Goal: Ask a question: Seek information or help from site administrators or community

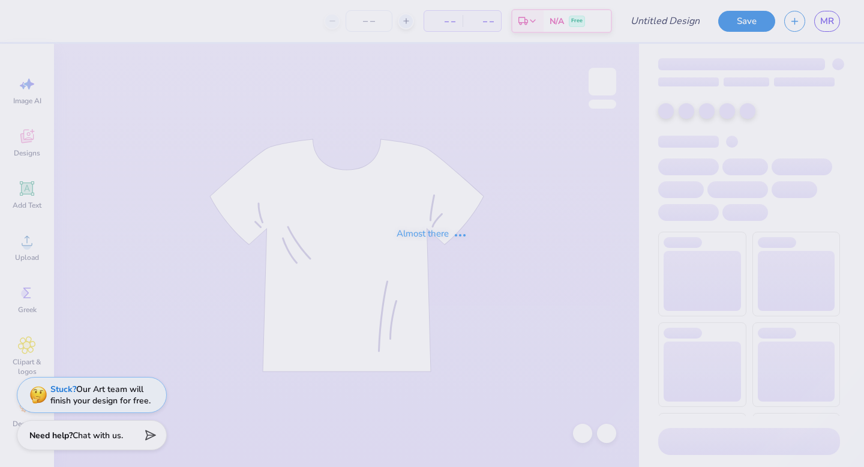
type input "LITTLE"
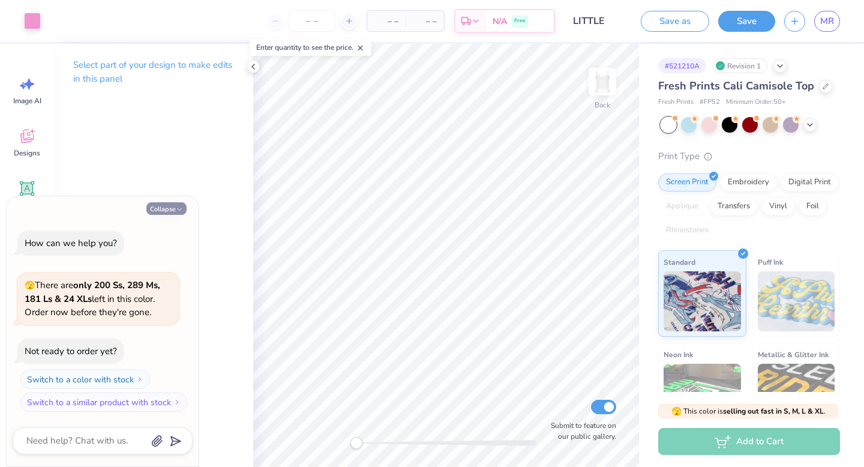
click at [159, 213] on button "Collapse" at bounding box center [166, 208] width 40 height 13
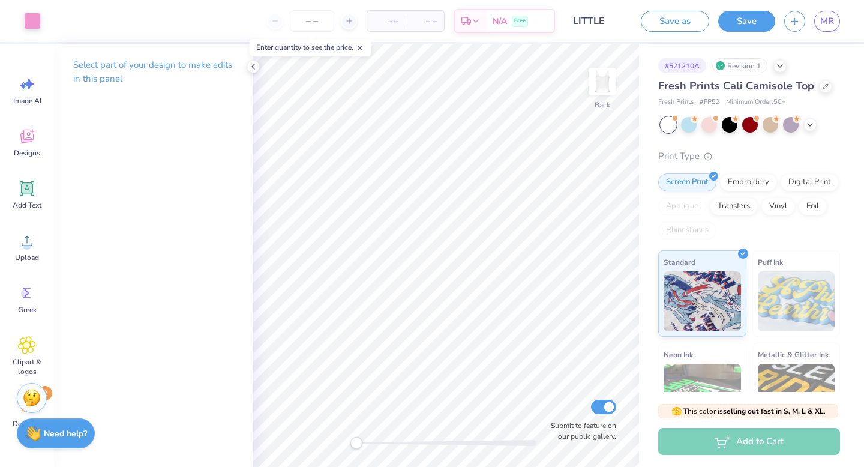
click at [43, 442] on div "Need help? Chat with us." at bounding box center [56, 433] width 78 height 30
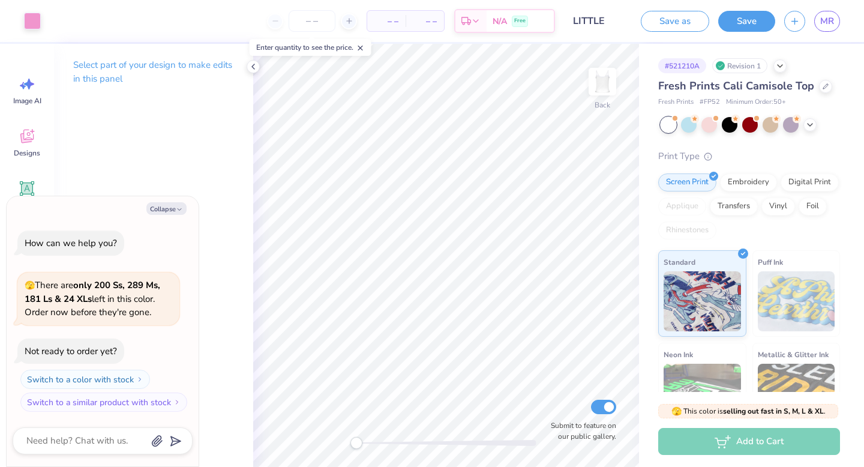
click at [72, 449] on div at bounding box center [103, 440] width 180 height 27
click at [71, 444] on textarea at bounding box center [86, 441] width 122 height 16
type textarea "x"
type textarea "i"
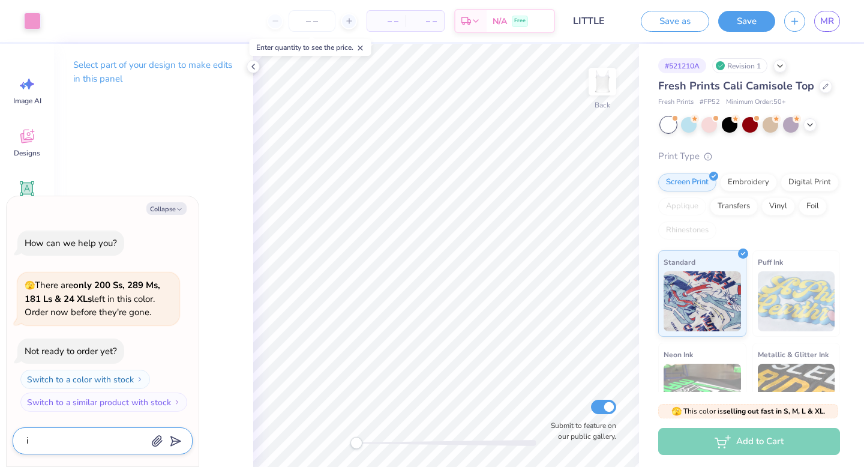
type textarea "x"
type textarea "if"
type textarea "x"
type textarea "if"
type textarea "x"
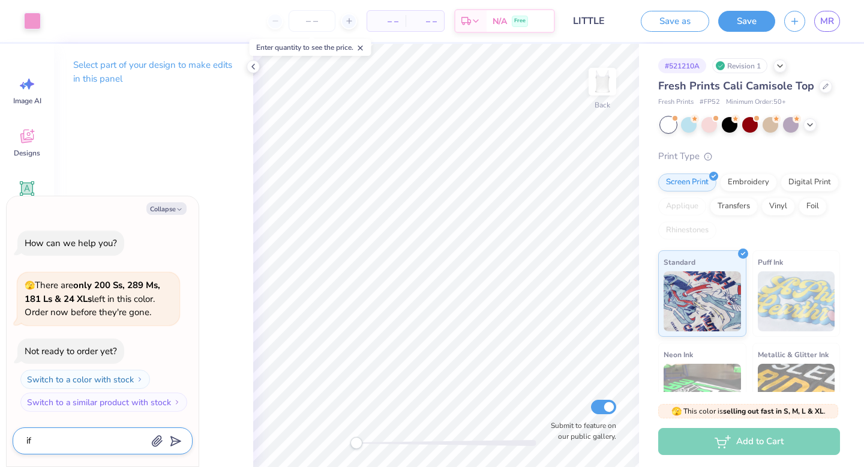
type textarea "if I"
type textarea "x"
type textarea "if I"
type textarea "x"
type textarea "if I o"
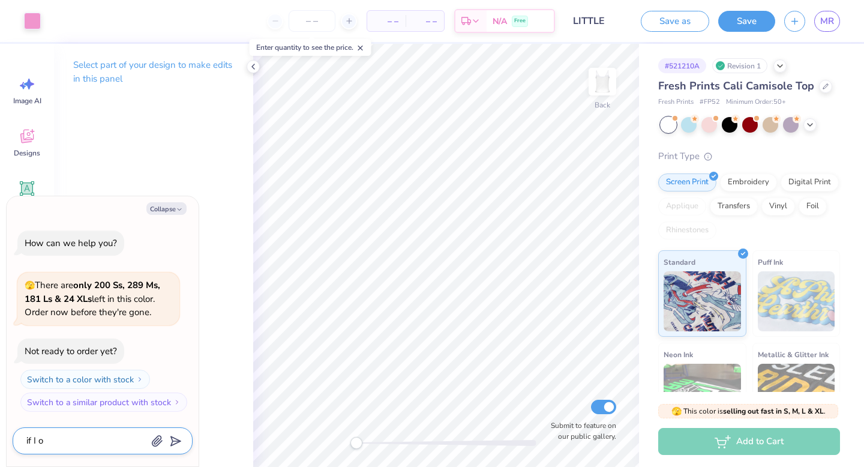
type textarea "x"
type textarea "if I or"
type textarea "x"
type textarea "if I ord"
type textarea "x"
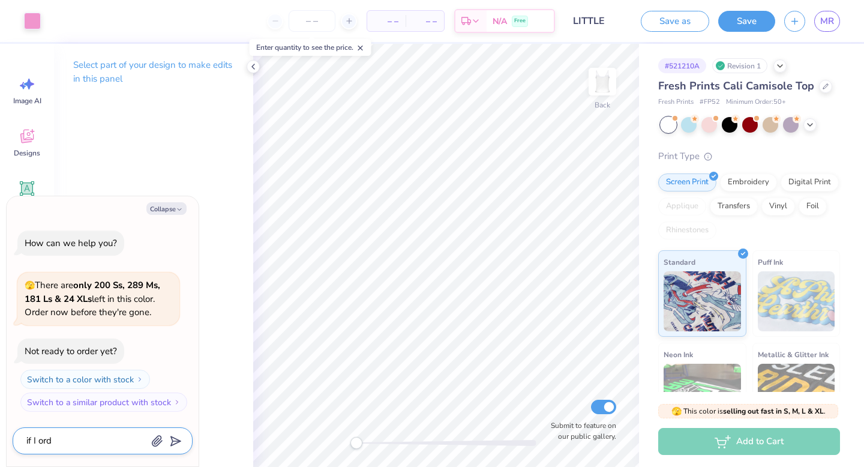
type textarea "if I orde"
type textarea "x"
type textarea "if I order"
type textarea "x"
type textarea "if I order 2"
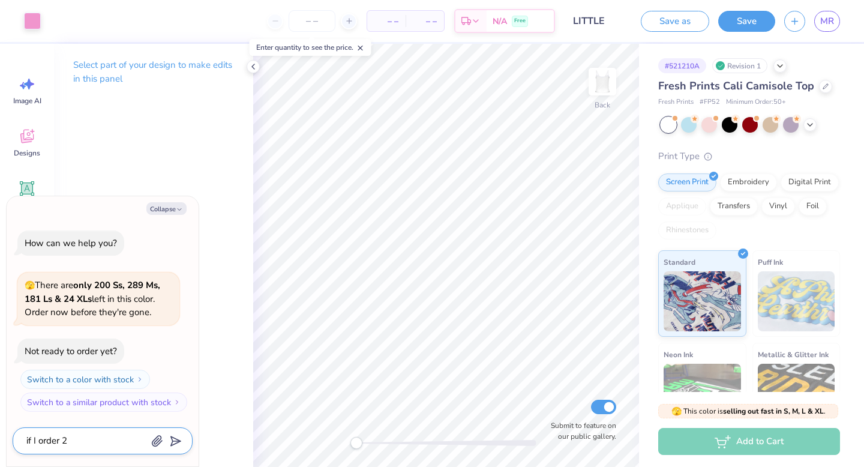
type textarea "x"
type textarea "if I order"
type textarea "x"
type textarea "if I order 4"
type textarea "x"
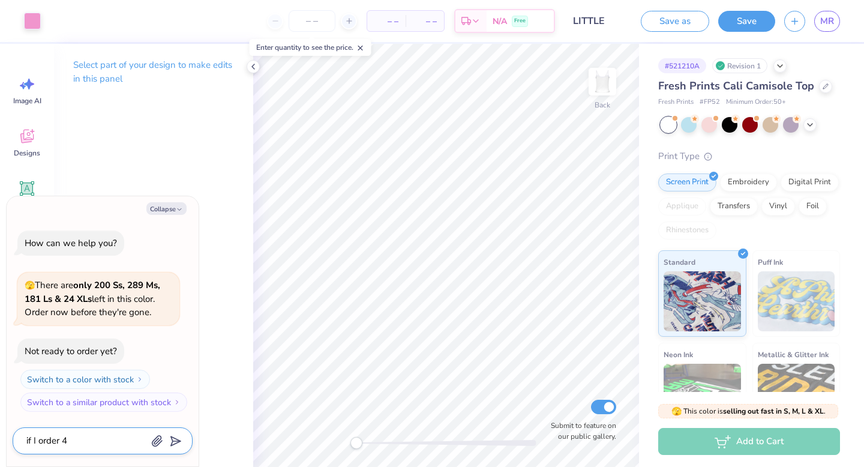
type textarea "if I order 4"
type textarea "x"
type textarea "if I order 4 of"
type textarea "x"
type textarea "if I order 4 of"
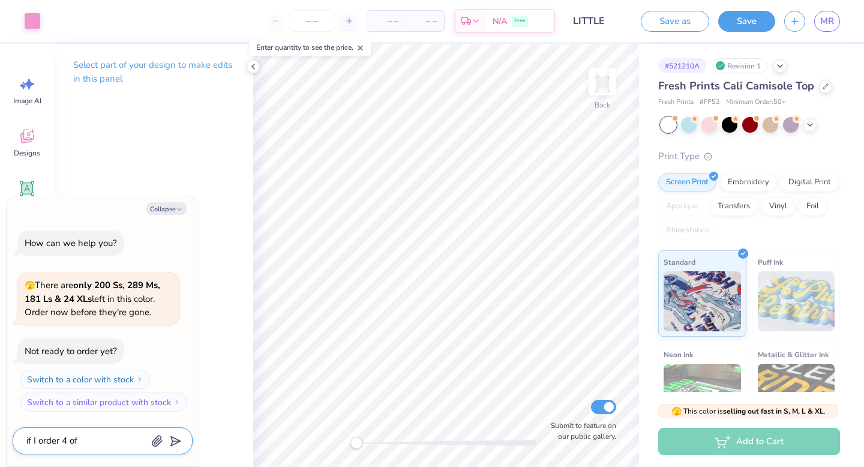
type textarea "x"
type textarea "if I order 4 of t"
type textarea "x"
type textarea "if I order 4 of th"
type textarea "x"
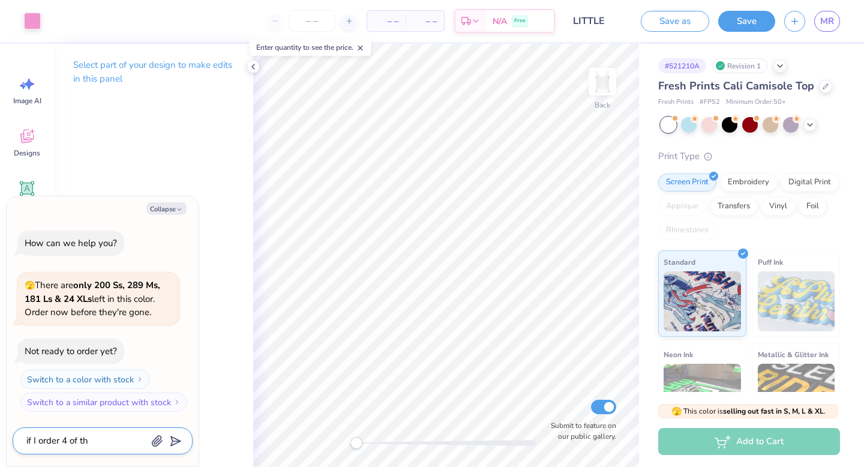
type textarea "if I order 4 of the"
type textarea "x"
type textarea "if I order 4 of thes"
type textarea "x"
type textarea "if I order 4 of these"
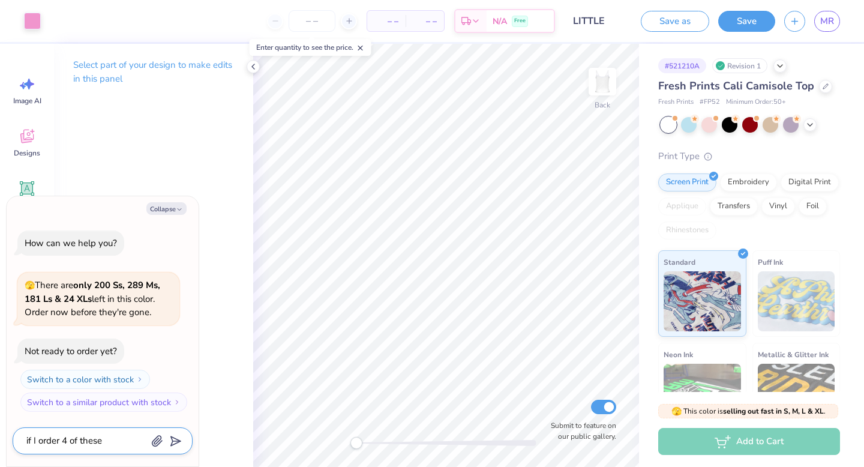
type textarea "x"
type textarea "if I order 4 of these"
type textarea "x"
type textarea "if I order 4 of these s"
type textarea "x"
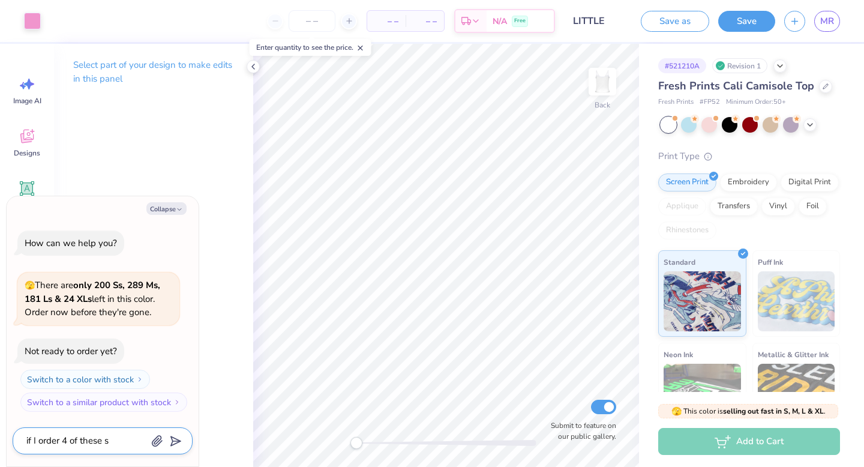
type textarea "if I order 4 of these sh"
type textarea "x"
type textarea "if I order 4 of these shi"
type textarea "x"
type textarea "if I order 4 of these shir"
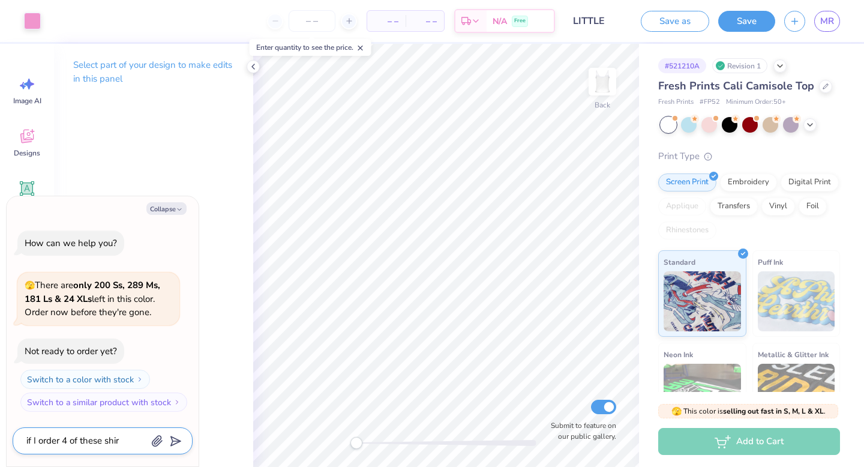
type textarea "x"
type textarea "if I order 4 of these shirt"
type textarea "x"
type textarea "if I order 4 of these shirts"
type textarea "x"
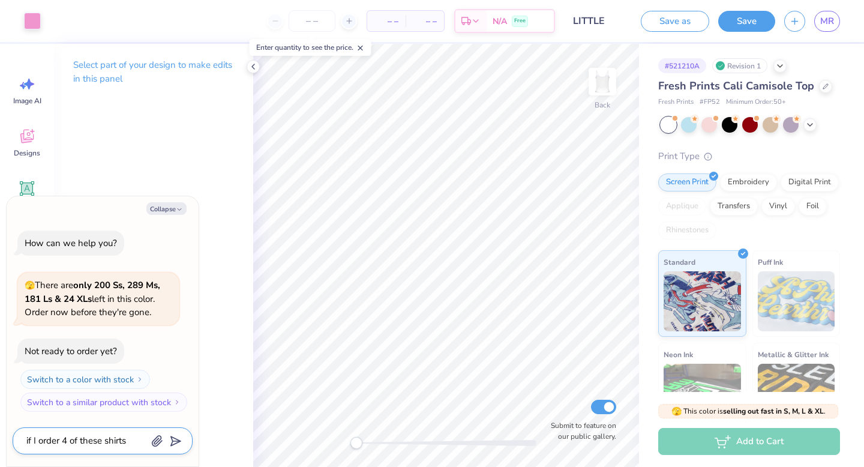
type textarea "if I order 4 of these shirts"
type textarea "x"
type textarea "if I order 4 of these shirts w"
type textarea "x"
type textarea "if I order 4 of these shirts wi"
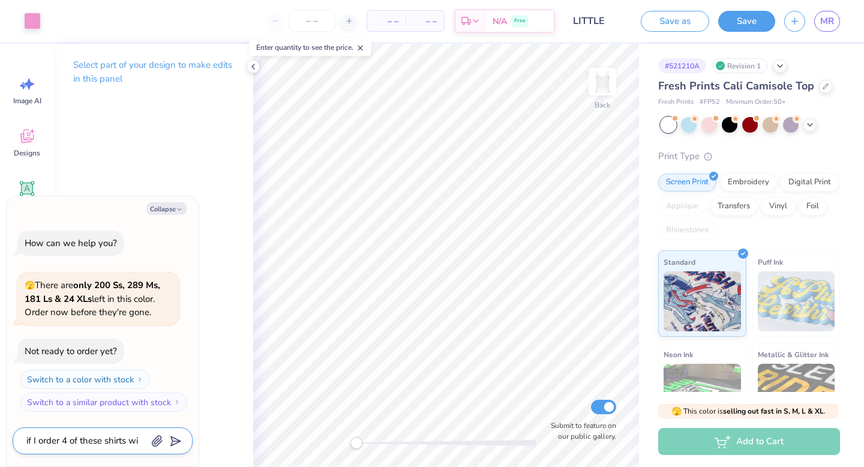
type textarea "x"
type textarea "if I order 4 of these shirts w"
type textarea "x"
type textarea "if I order 4 of these shirts c"
type textarea "x"
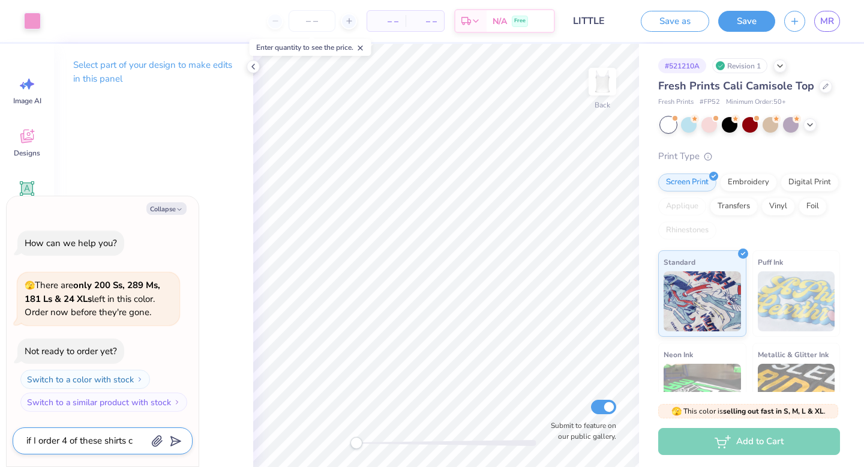
type textarea "if I order 4 of these shirts ca"
type textarea "x"
type textarea "if I order 4 of these shirts can"
type textarea "x"
type textarea "if I order 4 of these shirts can"
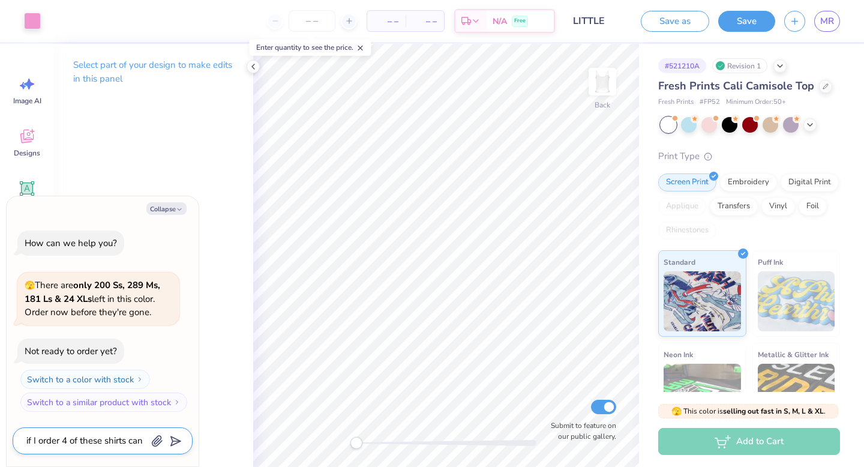
type textarea "x"
type textarea "if I order 4 of these shirts can i"
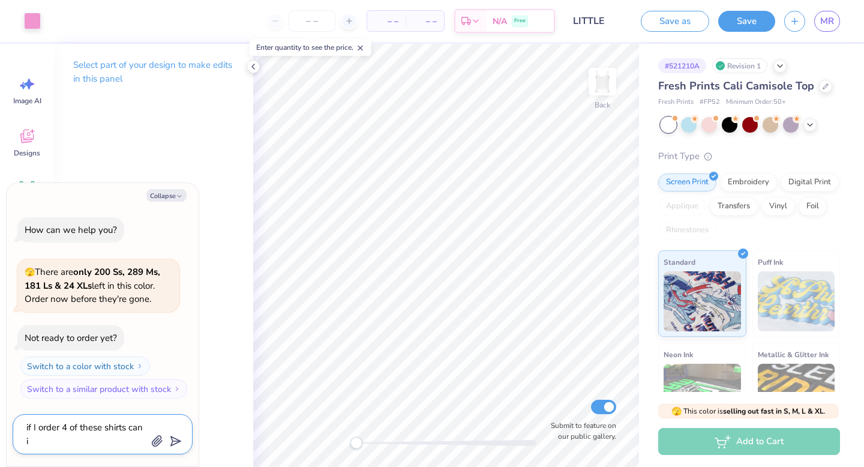
type textarea "x"
type textarea "if I order 4 of these shirts can i"
type textarea "x"
type textarea "if I order 4 of these shirts can i g"
type textarea "x"
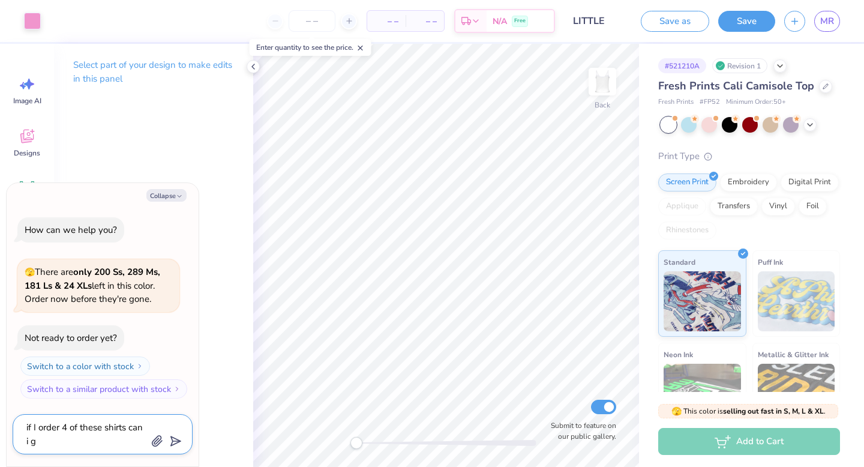
type textarea "if I order 4 of these shirts can i ge"
type textarea "x"
type textarea "if I order 4 of these shirts can i get"
type textarea "x"
type textarea "if I order 4 of these shirts can i get"
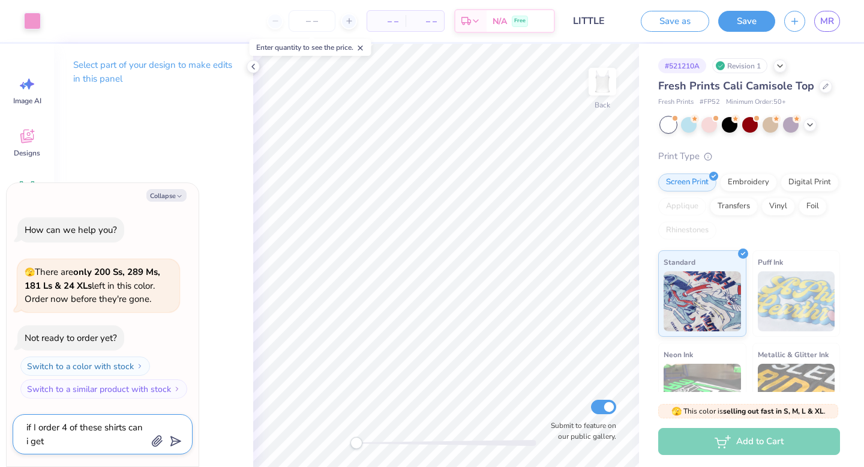
type textarea "x"
type textarea "if I order 4 of these shirts can i get t"
type textarea "x"
type textarea "if I order 4 of these shirts can i get th"
type textarea "x"
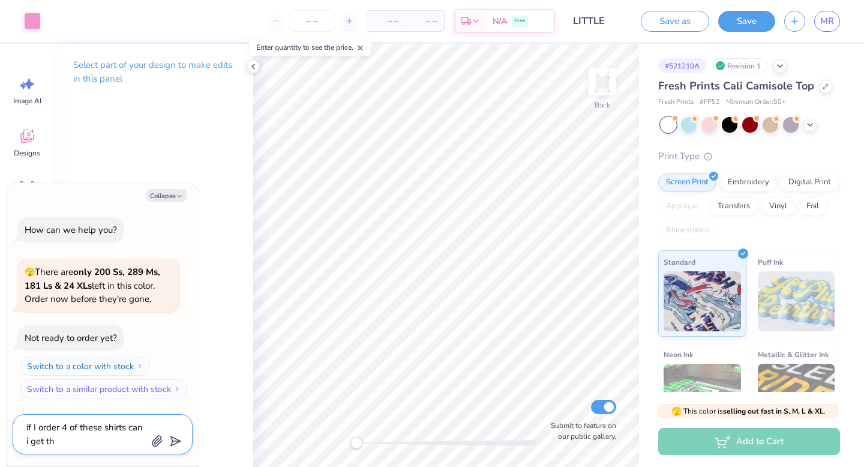
type textarea "if I order 4 of these shirts can i get the"
type textarea "x"
type textarea "if I order 4 of these shirts can i get them"
type textarea "x"
type textarea "if I order 4 of these shirts can i get them"
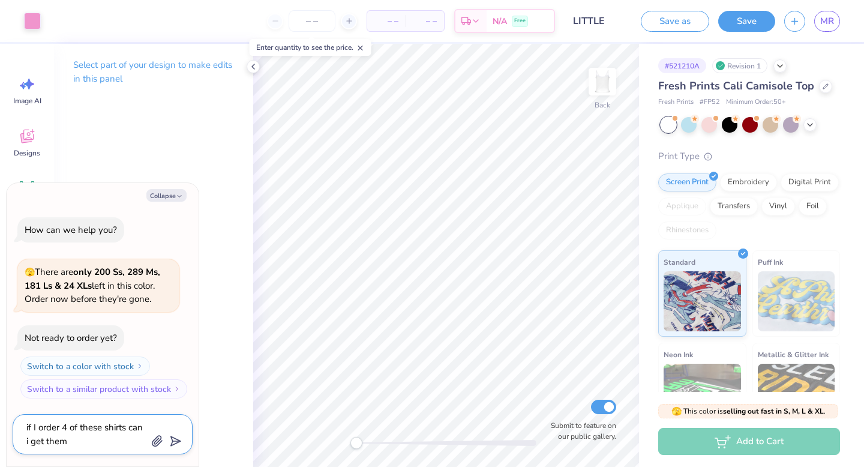
type textarea "x"
type textarea "if I order 4 of these shirts can i get them h"
type textarea "x"
type textarea "if I order 4 of these shirts can i get them he"
type textarea "x"
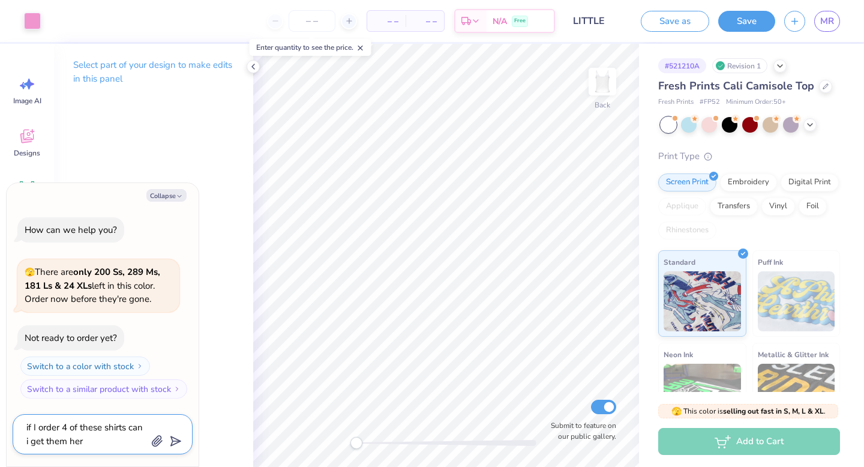
type textarea "if I order 4 of these shirts can i get them here"
type textarea "x"
type textarea "if I order 4 of these shirts can i get them here"
type textarea "x"
type textarea "if I order 4 of these shirts can i get them here i"
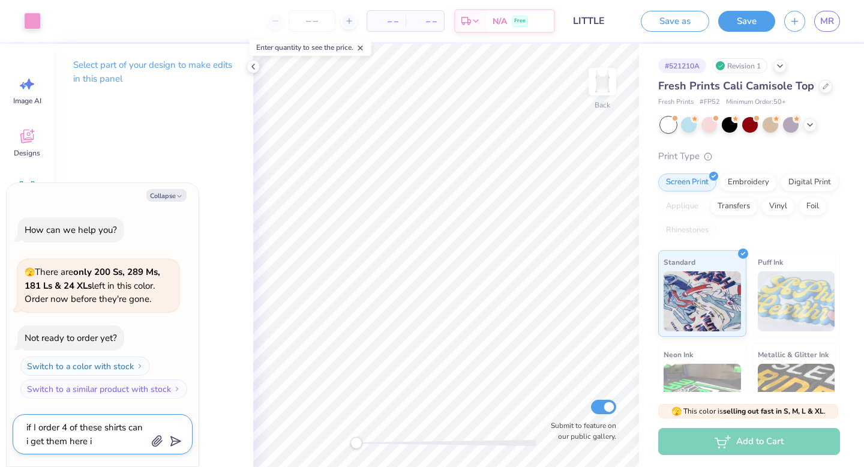
type textarea "x"
type textarea "if I order 4 of these shirts can i get them here in"
type textarea "x"
type textarea "if I order 4 of these shirts can i get them here in"
type textarea "x"
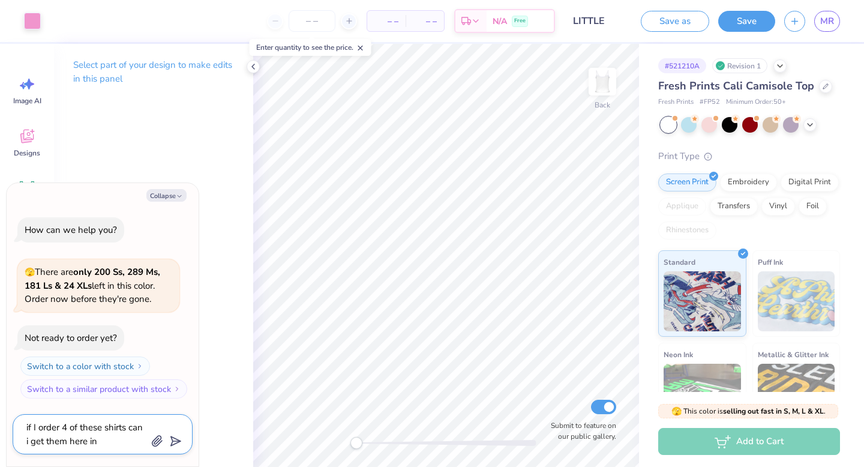
type textarea "if I order 4 of these shirts can i get them here in a"
type textarea "x"
type textarea "if I order 4 of these shirts can i get them here in a"
type textarea "x"
type textarea "if I order 4 of these shirts can i get them here in a w"
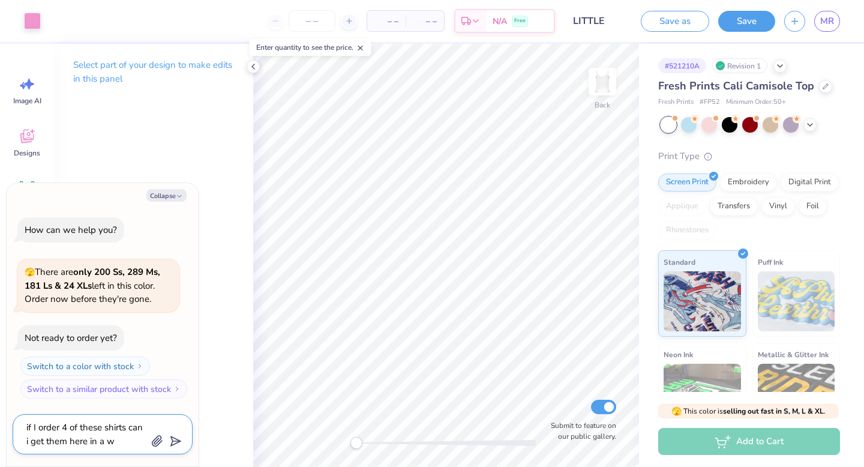
type textarea "x"
type textarea "if I order 4 of these shirts can i get them here in a we"
type textarea "x"
type textarea "if I order 4 of these shirts can i get them here in a wek"
type textarea "x"
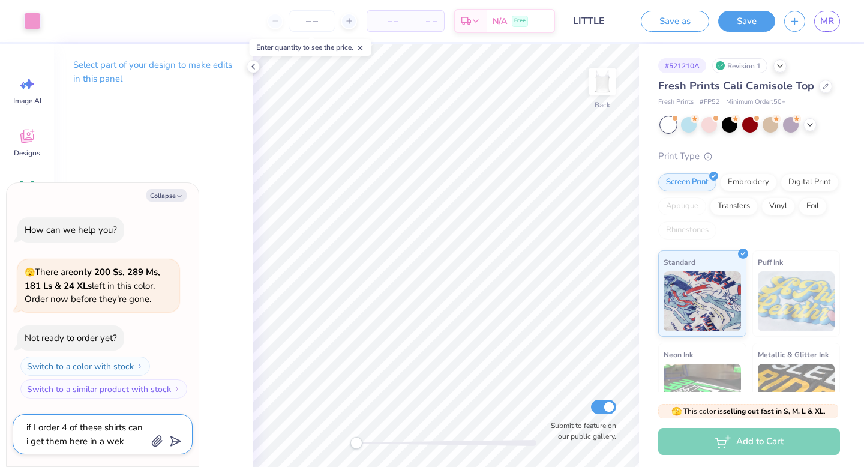
type textarea "if I order 4 of these shirts can i get them here in a weke"
type textarea "x"
type textarea "if I order 4 of these shirts can i get them here in a wek"
type textarea "x"
type textarea "if I order 4 of these shirts can i get them here in a we"
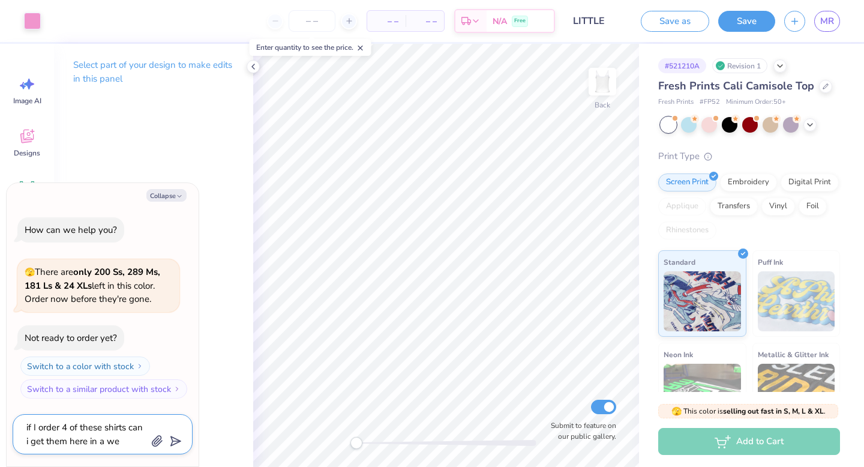
type textarea "x"
type textarea "if I order 4 of these shirts can i get them here in a wee"
type textarea "x"
type textarea "if I order 4 of these shirts can i get them here in a week"
type textarea "x"
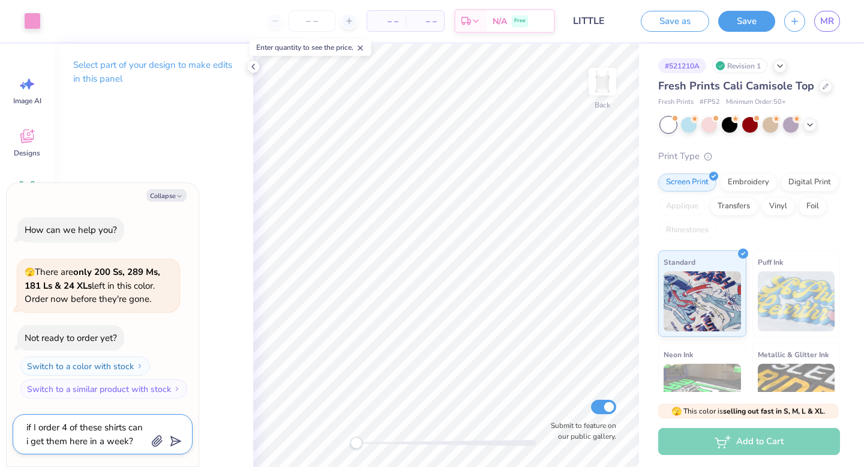
type textarea "if I order 4 of these shirts can i get them here in a week?"
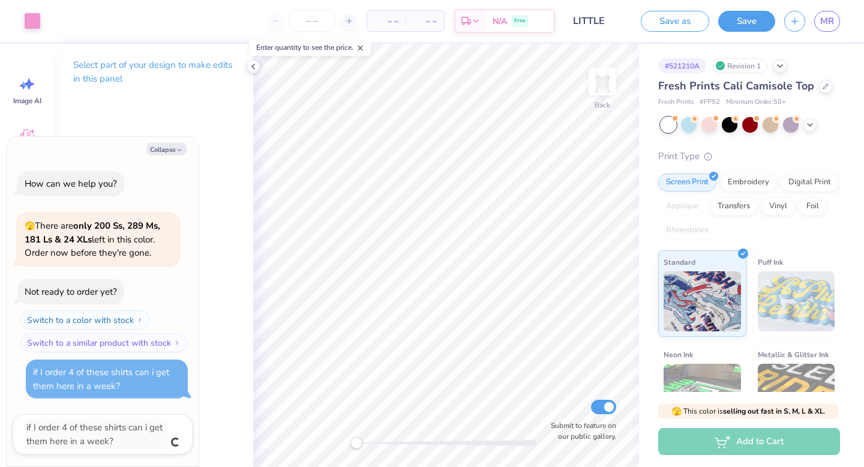
type textarea "x"
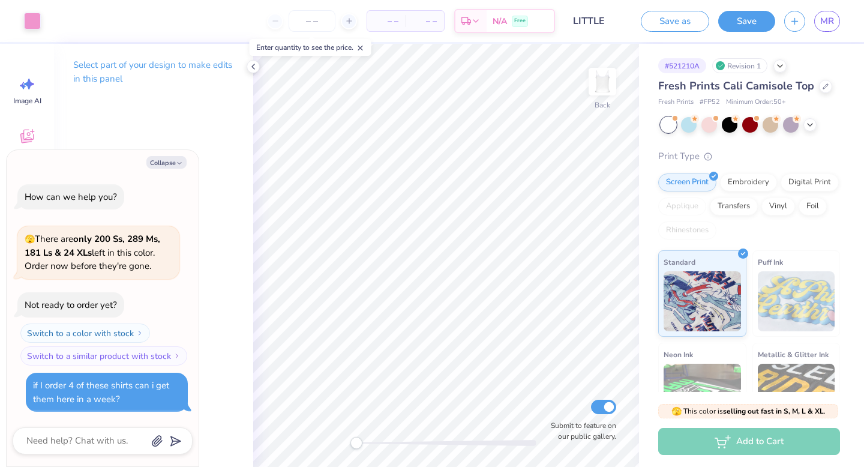
click at [124, 421] on div "Collapse How can we help you? 🫣 There are only 200 Ss, 289 Ms, 181 Ls & 24 XLs …" at bounding box center [103, 308] width 192 height 317
click at [120, 265] on span "🫣 There are only 200 Ss, 289 Ms, 181 Ls & 24 XLs left in this color. Order now …" at bounding box center [93, 252] width 136 height 39
click at [164, 165] on button "Collapse" at bounding box center [166, 162] width 40 height 13
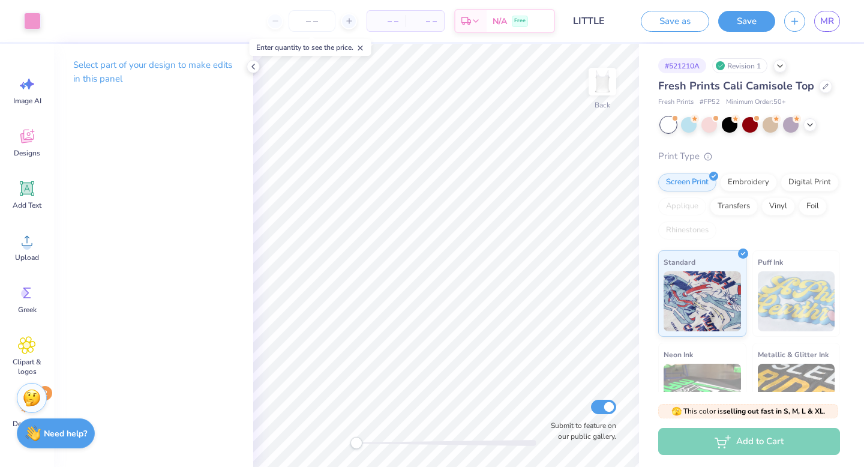
click at [75, 420] on div "Need help? Chat with us." at bounding box center [56, 433] width 78 height 30
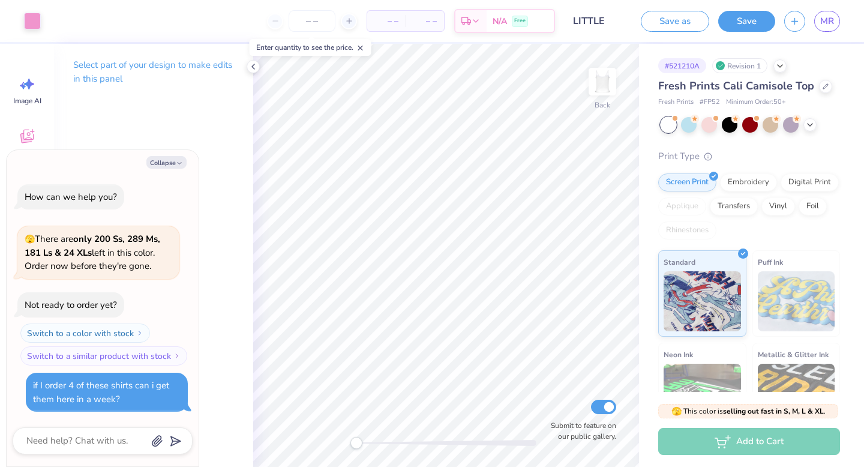
click at [138, 406] on div "if I order 4 of these shirts can i get them here in a week?" at bounding box center [107, 392] width 162 height 39
click at [112, 434] on textarea at bounding box center [86, 441] width 122 height 16
click at [236, 208] on div "Select part of your design to make edits in this panel" at bounding box center [153, 255] width 199 height 423
click at [181, 167] on button "Collapse" at bounding box center [166, 162] width 40 height 13
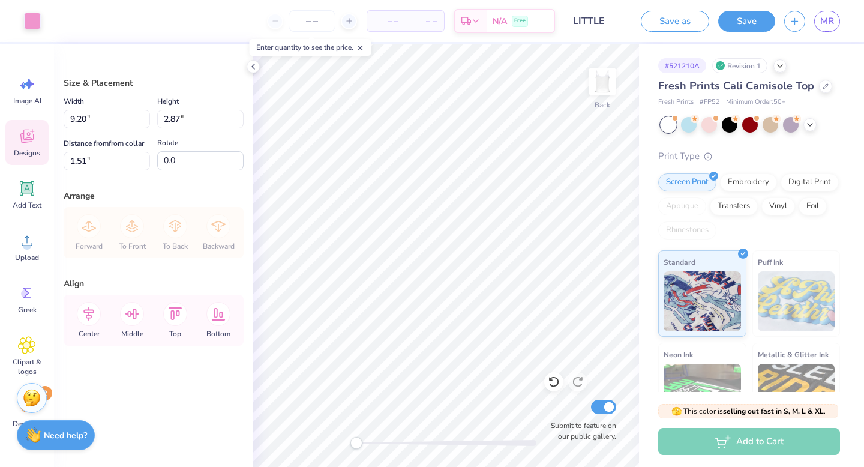
click at [24, 148] on span "Designs" at bounding box center [27, 153] width 26 height 10
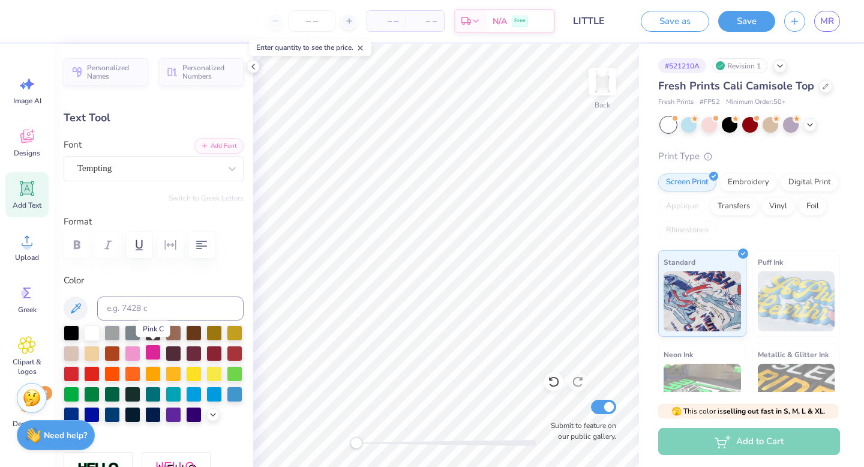
click at [152, 355] on div at bounding box center [153, 353] width 16 height 16
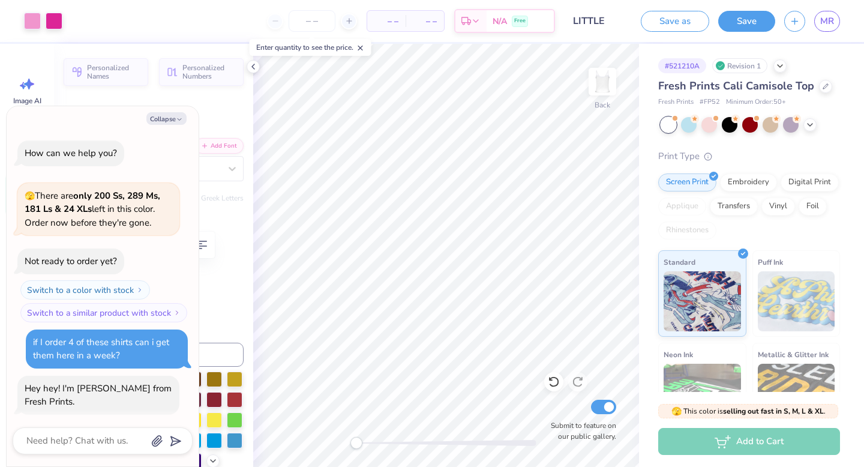
scroll to position [26, 0]
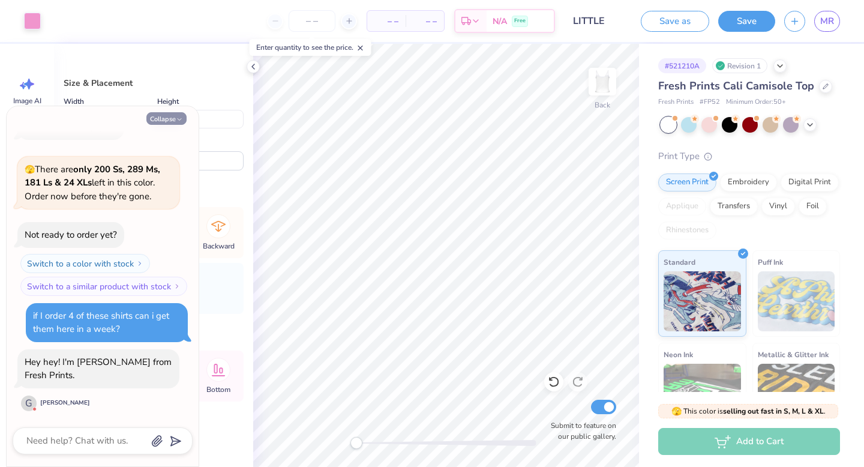
click at [175, 121] on button "Collapse" at bounding box center [166, 118] width 40 height 13
type textarea "x"
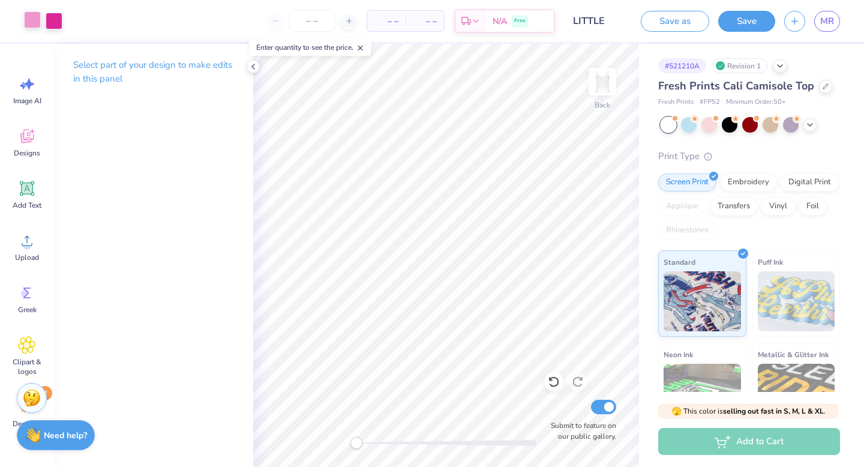
click at [28, 22] on div at bounding box center [32, 19] width 17 height 17
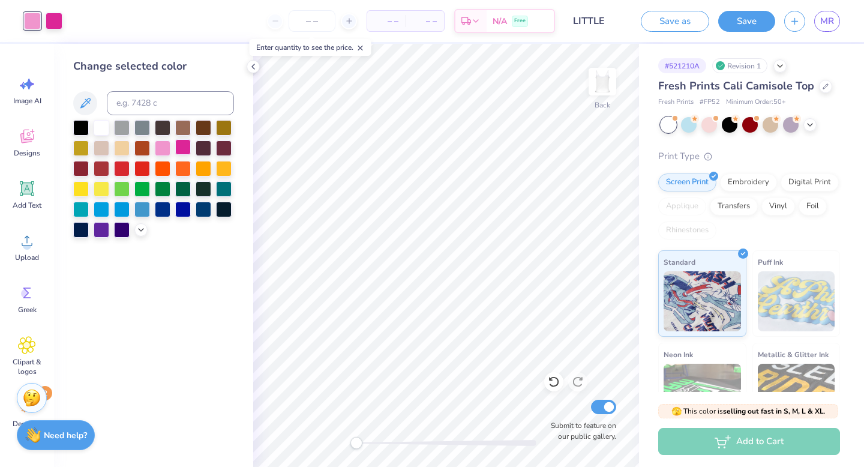
click at [182, 146] on div at bounding box center [183, 147] width 16 height 16
click at [88, 101] on icon at bounding box center [85, 103] width 14 height 14
click at [210, 141] on div at bounding box center [204, 148] width 16 height 16
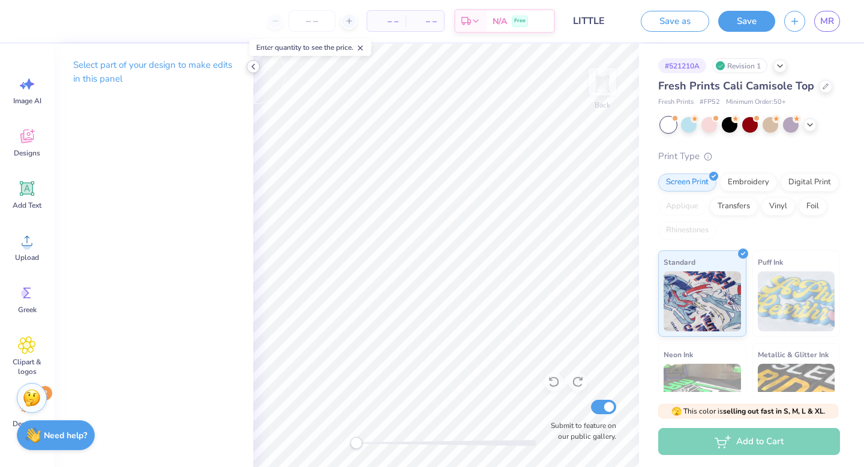
click at [254, 67] on icon at bounding box center [254, 67] width 10 height 10
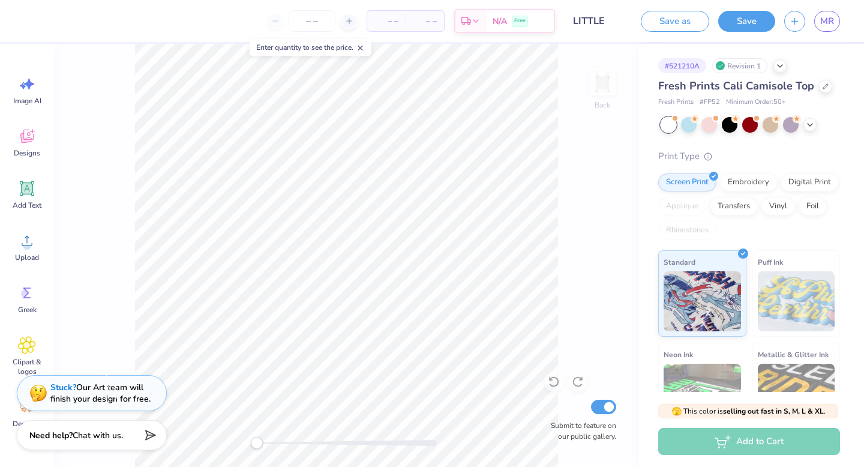
click at [120, 391] on div "Stuck? Our Art team will finish your design for free." at bounding box center [100, 393] width 100 height 23
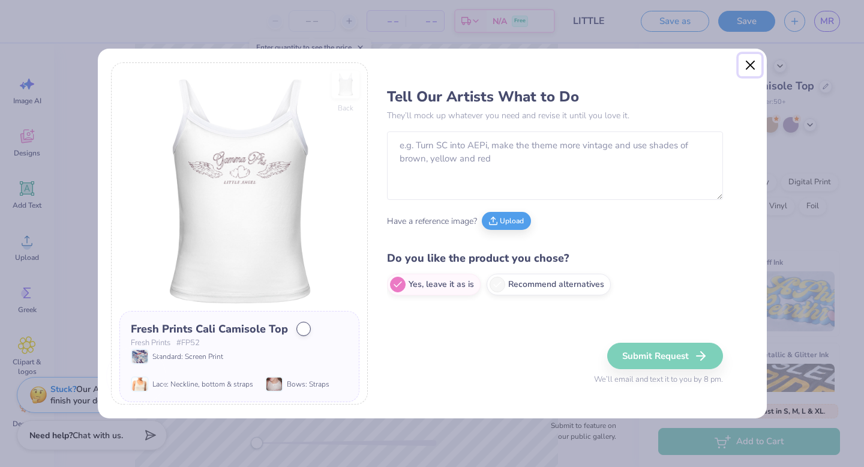
click at [749, 59] on button "Close" at bounding box center [750, 65] width 23 height 23
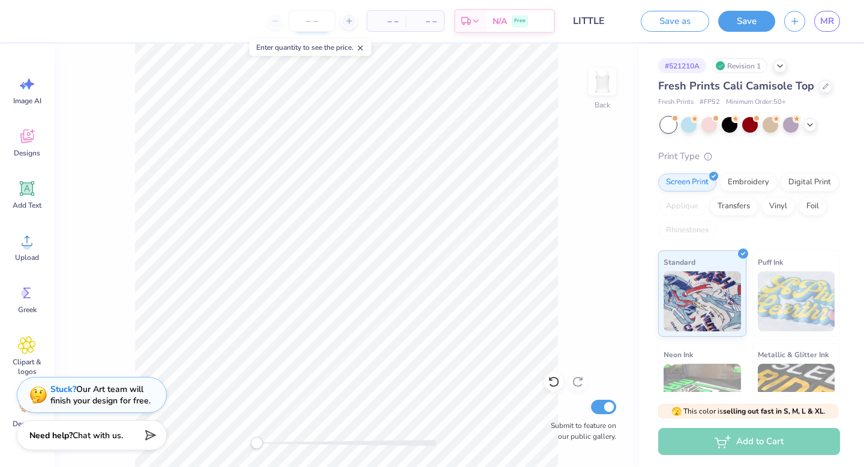
click at [321, 21] on input "number" at bounding box center [312, 21] width 47 height 22
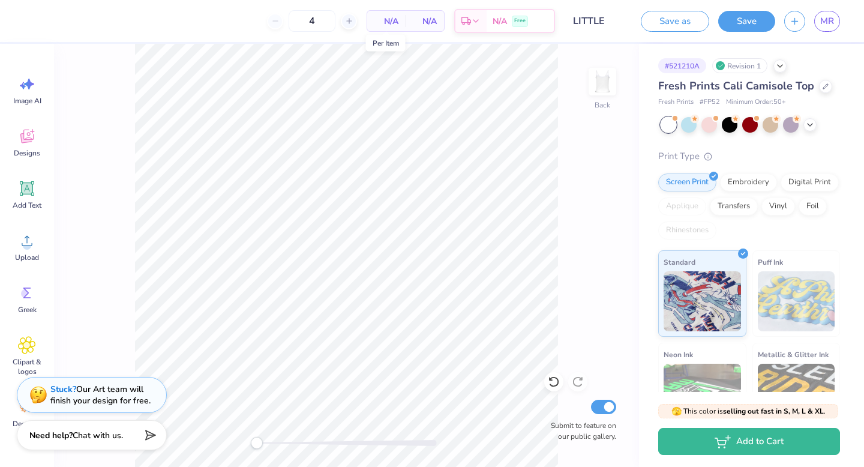
type input "50"
click at [397, 22] on span "N/A" at bounding box center [387, 21] width 24 height 13
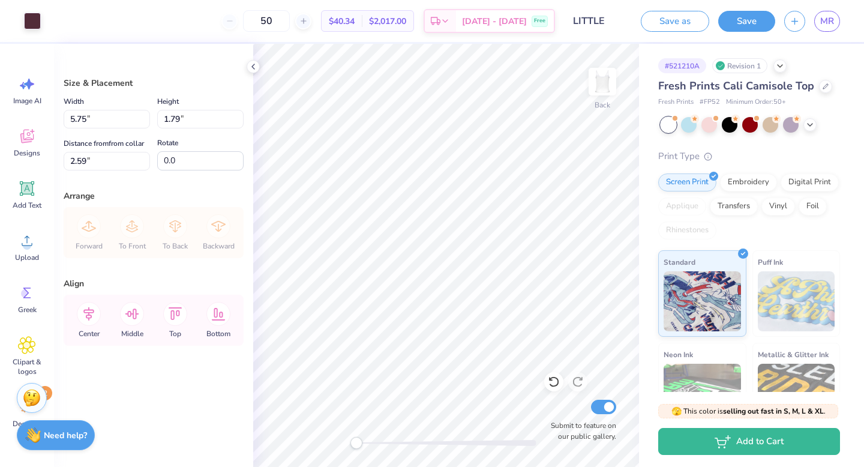
type input "5.75"
type input "1.79"
type input "2.27"
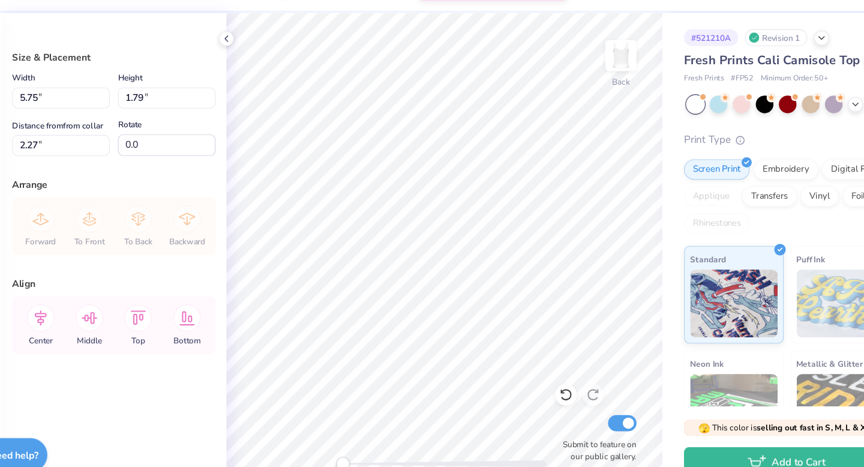
type input "2.60"
type input "8.05"
type input "2.51"
type input "1.34"
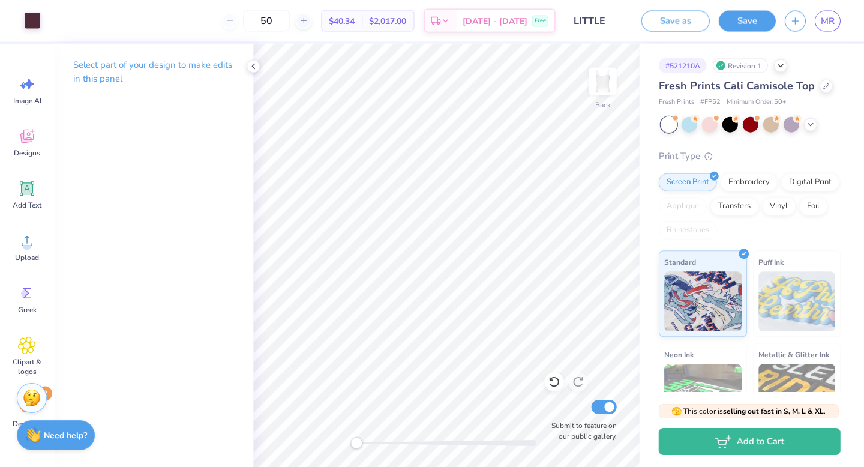
scroll to position [0, 0]
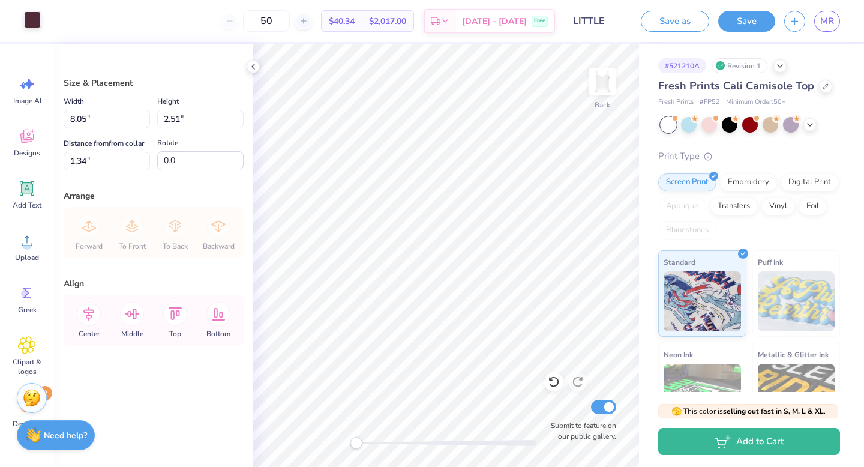
click at [38, 22] on div at bounding box center [32, 19] width 17 height 17
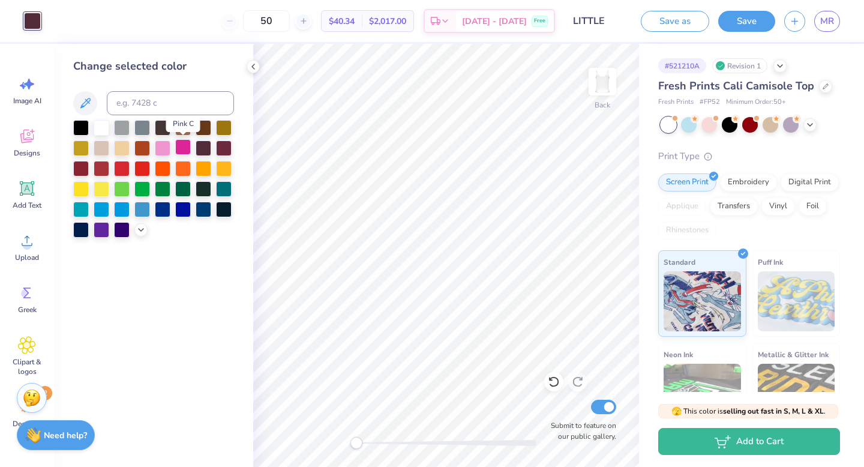
click at [186, 148] on div at bounding box center [183, 147] width 16 height 16
click at [161, 150] on div at bounding box center [163, 147] width 16 height 16
click at [184, 149] on div at bounding box center [183, 147] width 16 height 16
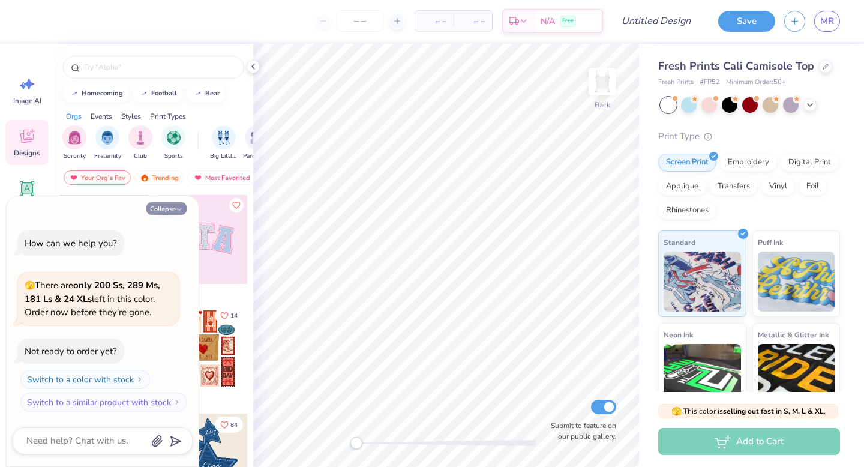
click at [172, 210] on button "Collapse" at bounding box center [166, 208] width 40 height 13
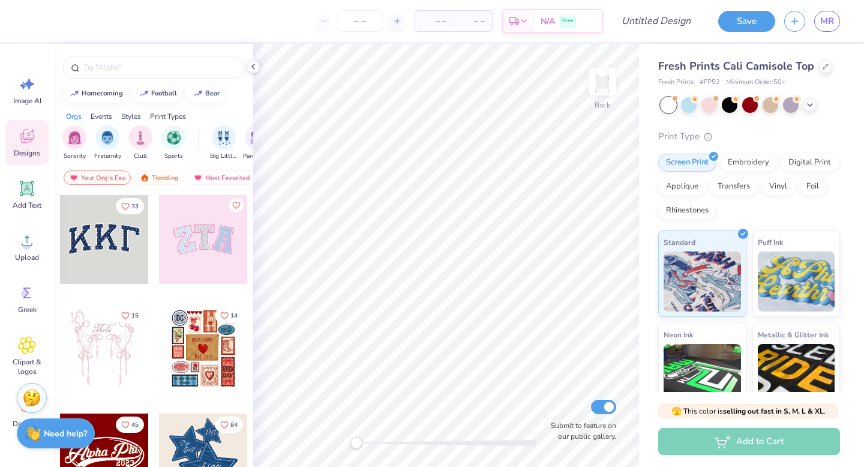
click at [68, 429] on strong "Need help?" at bounding box center [65, 433] width 43 height 11
type textarea "x"
